Goal: Use online tool/utility: Utilize a website feature to perform a specific function

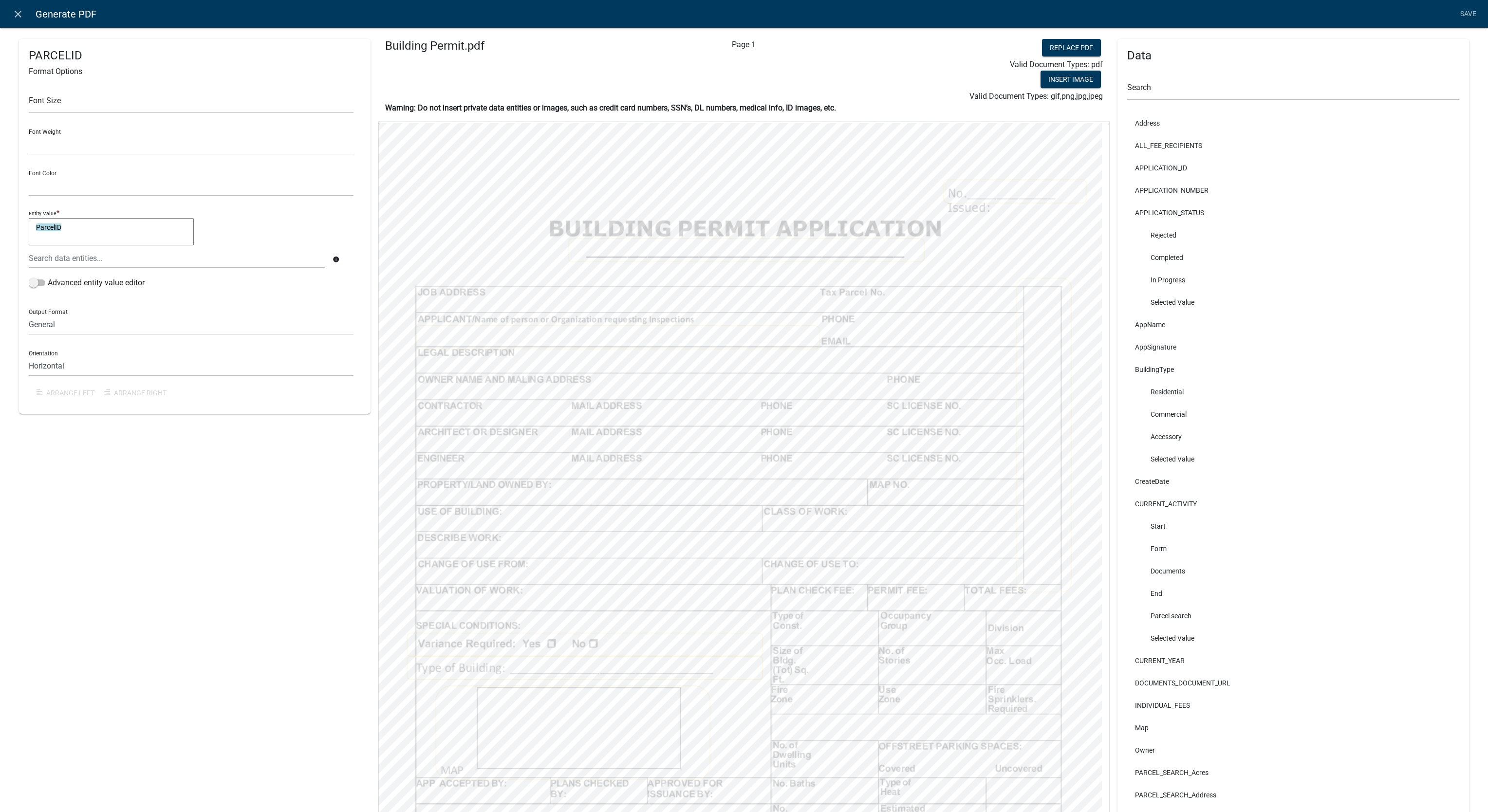
select select
click at [21, 24] on nav "close Generate PDF Save" at bounding box center [744, 14] width 1488 height 28
click at [24, 11] on link "close" at bounding box center [18, 14] width 20 height 20
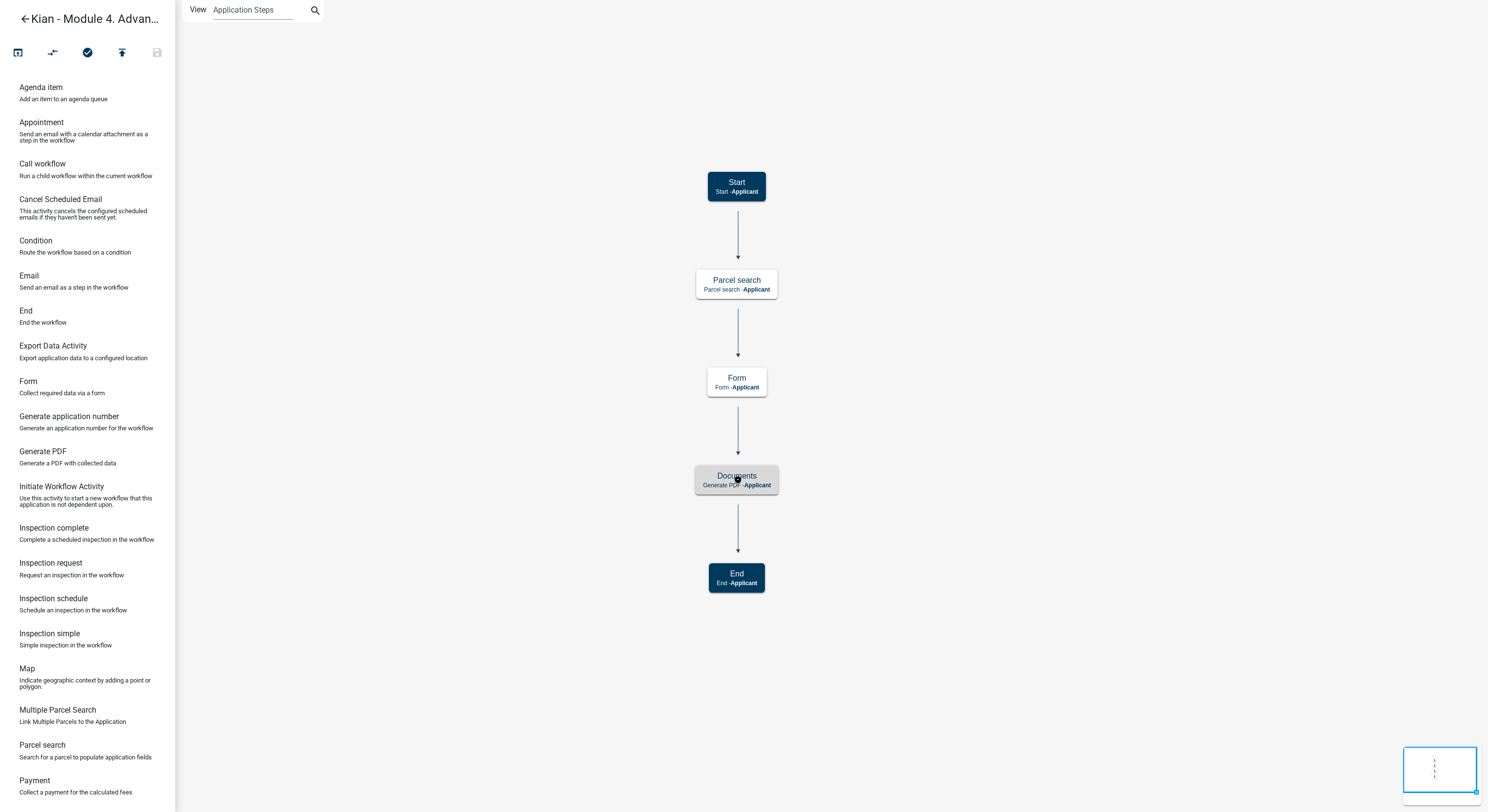
click at [769, 466] on div "Documents Generate PDF - Applicant" at bounding box center [737, 480] width 83 height 29
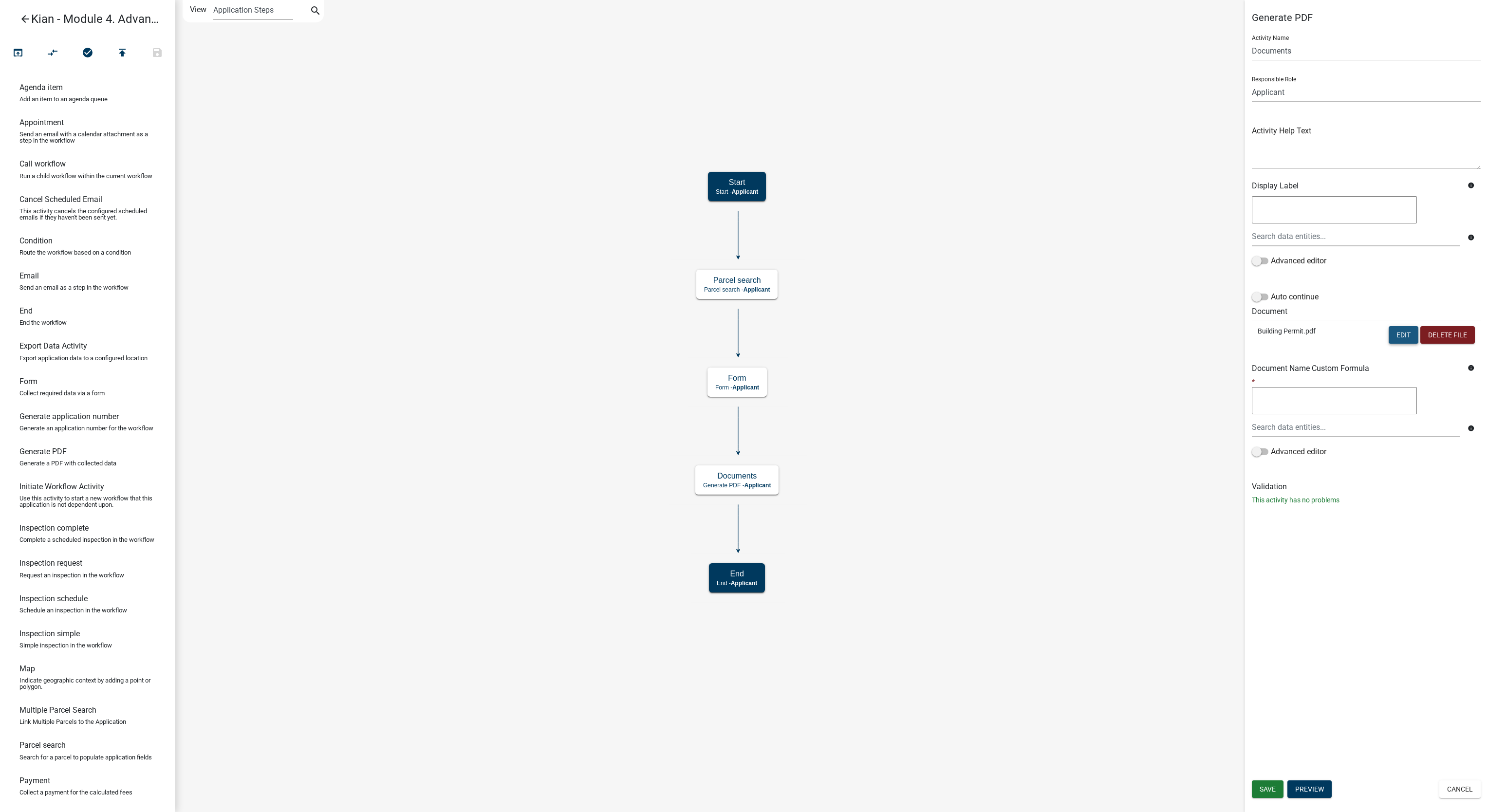
click at [1398, 329] on button "Edit" at bounding box center [1403, 334] width 29 height 17
